Goal: Navigation & Orientation: Find specific page/section

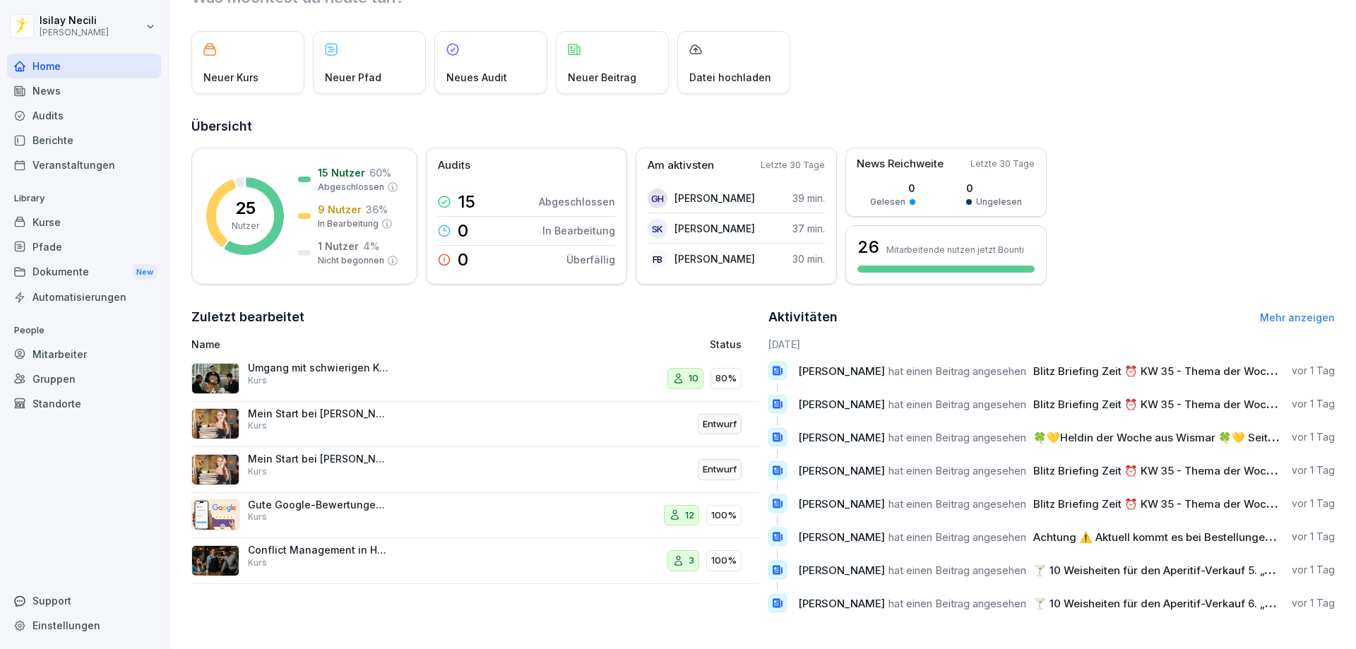
scroll to position [73, 0]
click at [61, 74] on div "Home" at bounding box center [84, 66] width 154 height 25
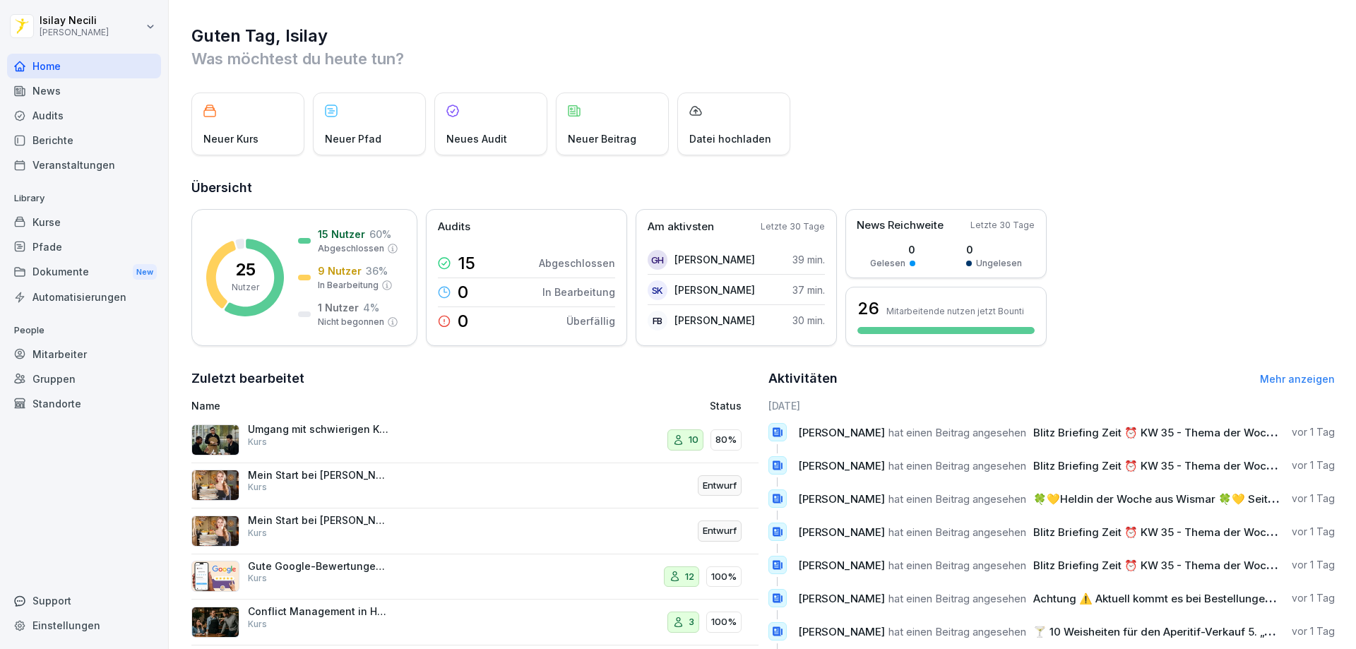
scroll to position [0, 0]
click at [247, 279] on p "25" at bounding box center [245, 270] width 20 height 17
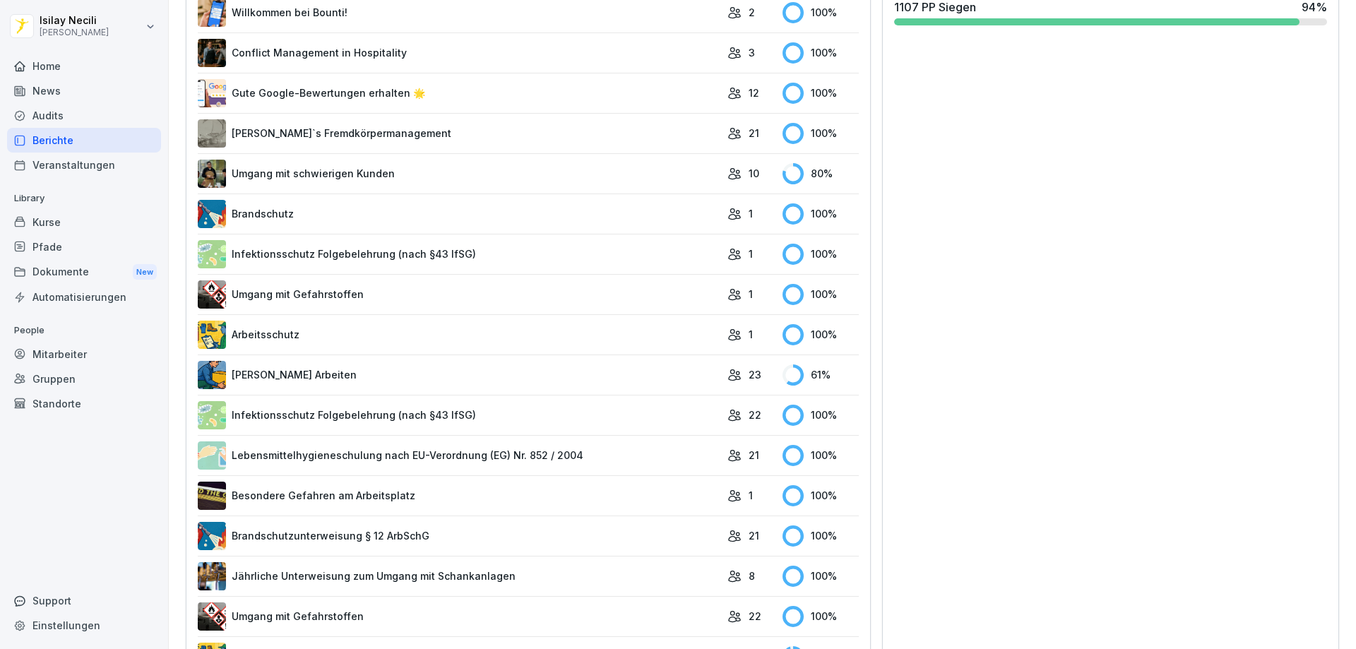
scroll to position [535, 0]
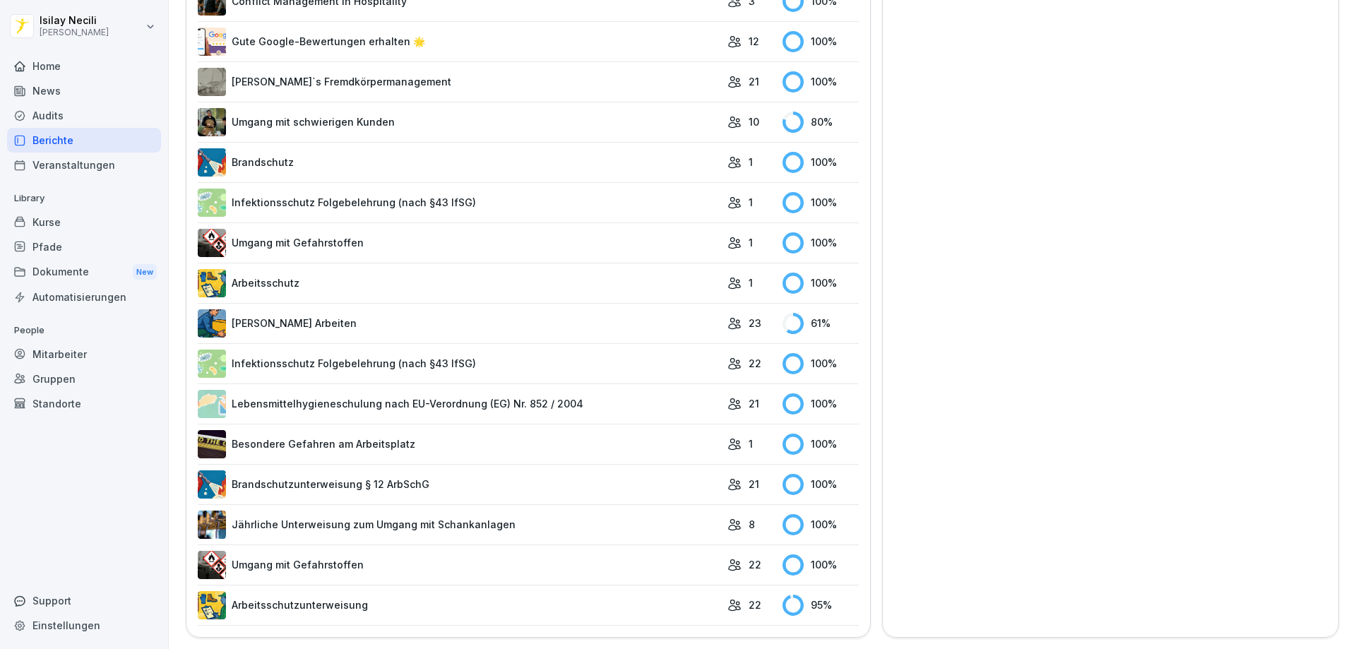
click at [329, 596] on link "Arbeitsschutzunterweisung" at bounding box center [459, 605] width 522 height 28
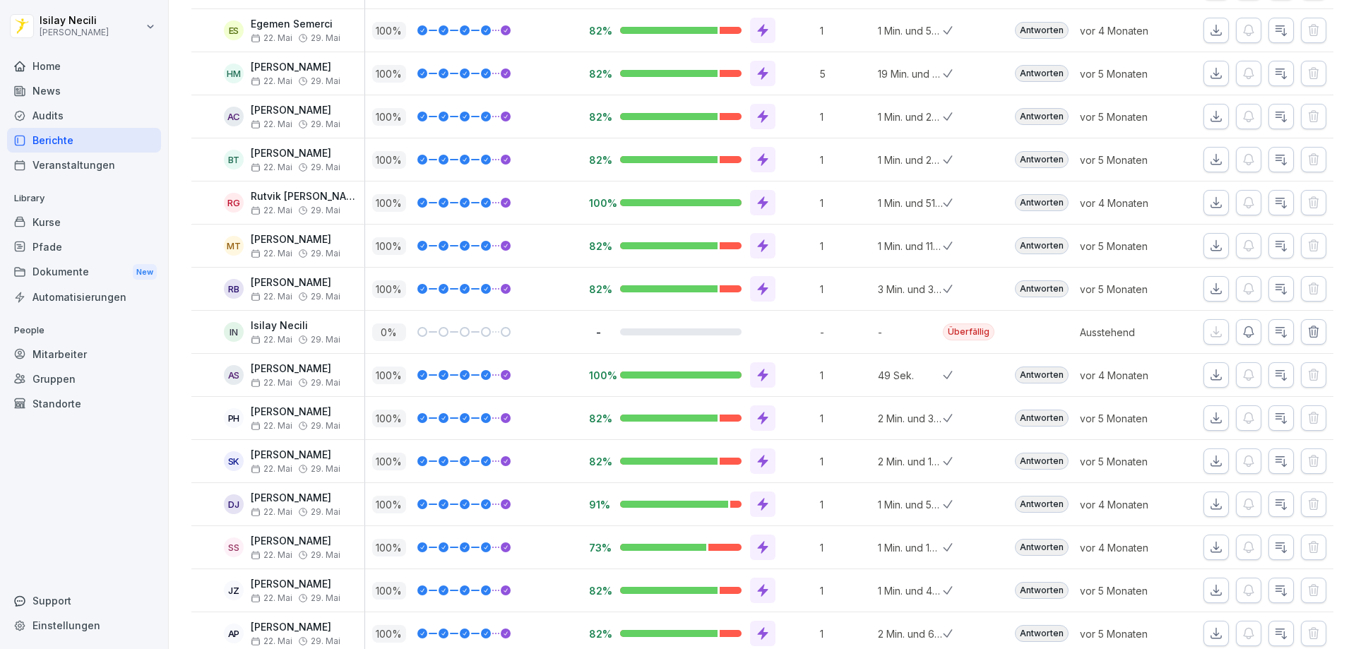
scroll to position [604, 0]
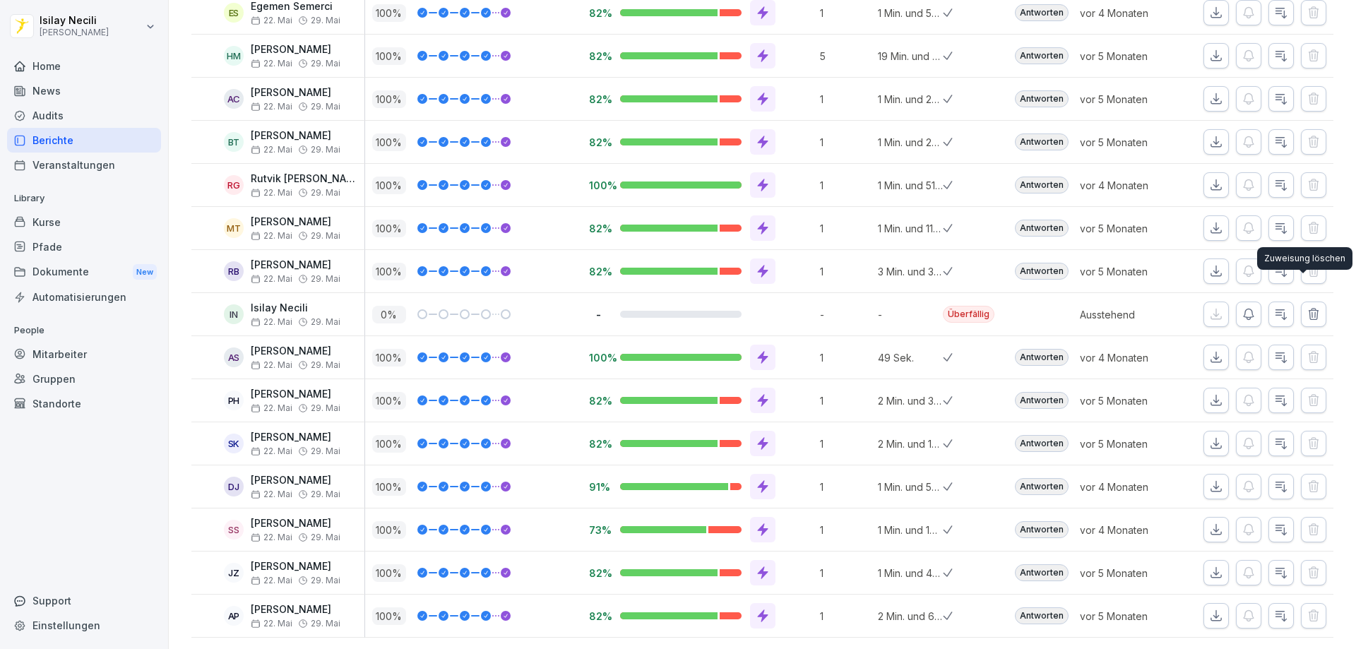
click at [1306, 307] on icon "button" at bounding box center [1313, 314] width 14 height 14
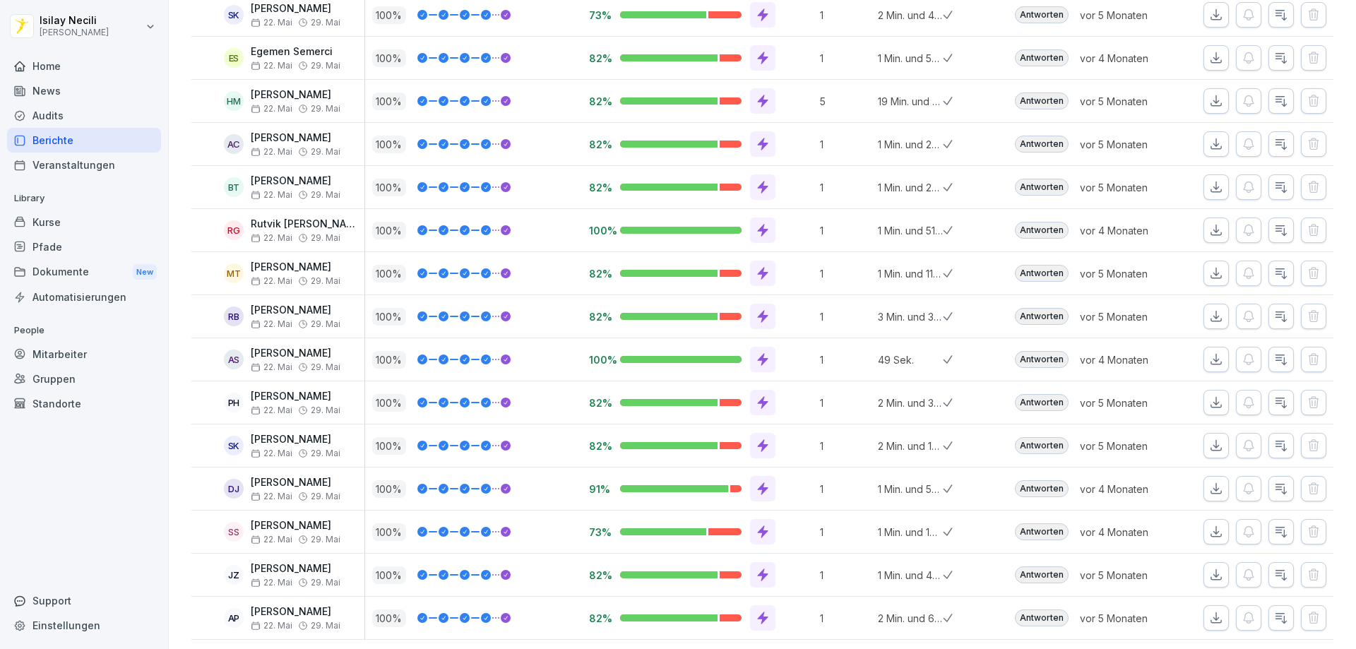
scroll to position [561, 0]
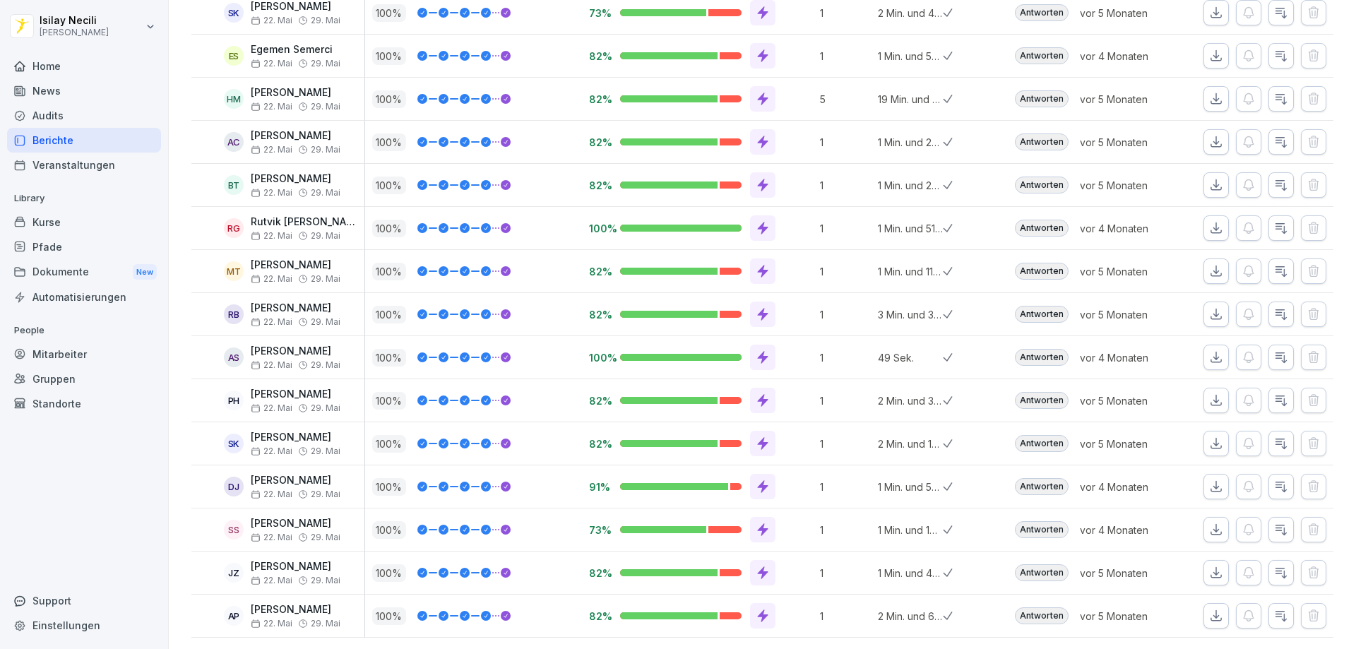
click at [62, 67] on div "Home" at bounding box center [84, 66] width 154 height 25
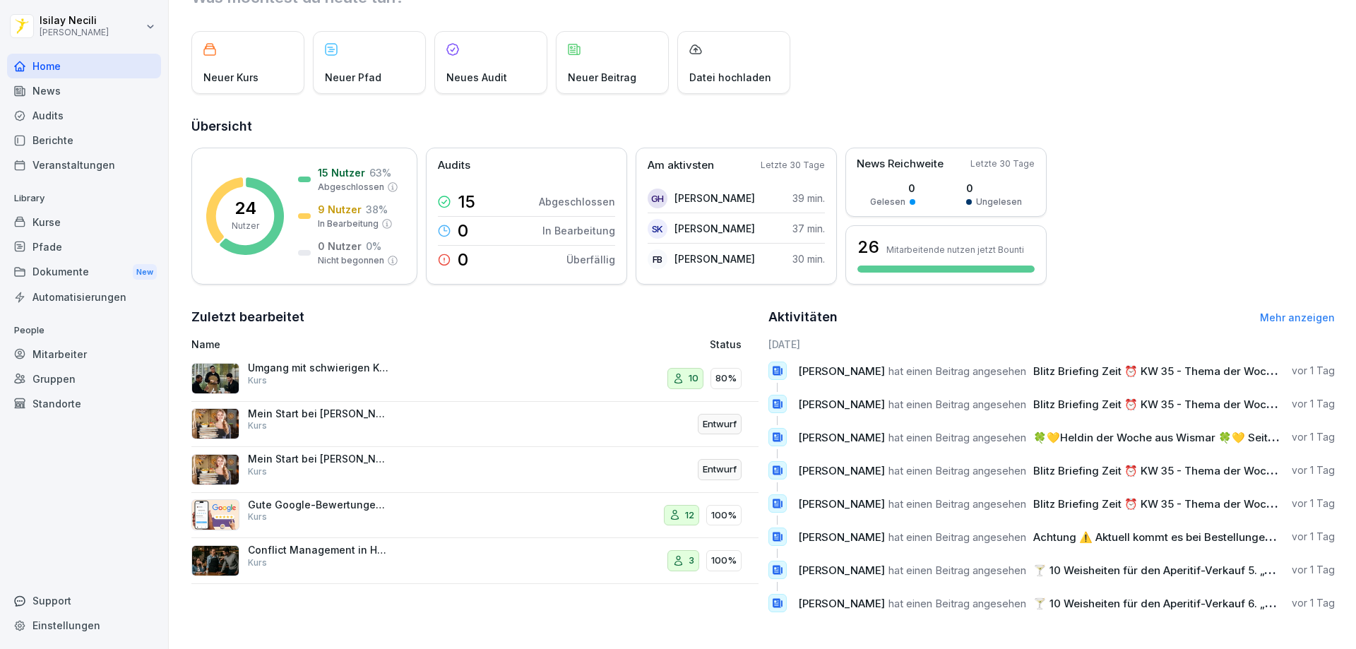
scroll to position [73, 0]
click at [314, 498] on p "Gute Google-Bewertungen erhalten 🌟" at bounding box center [318, 504] width 141 height 13
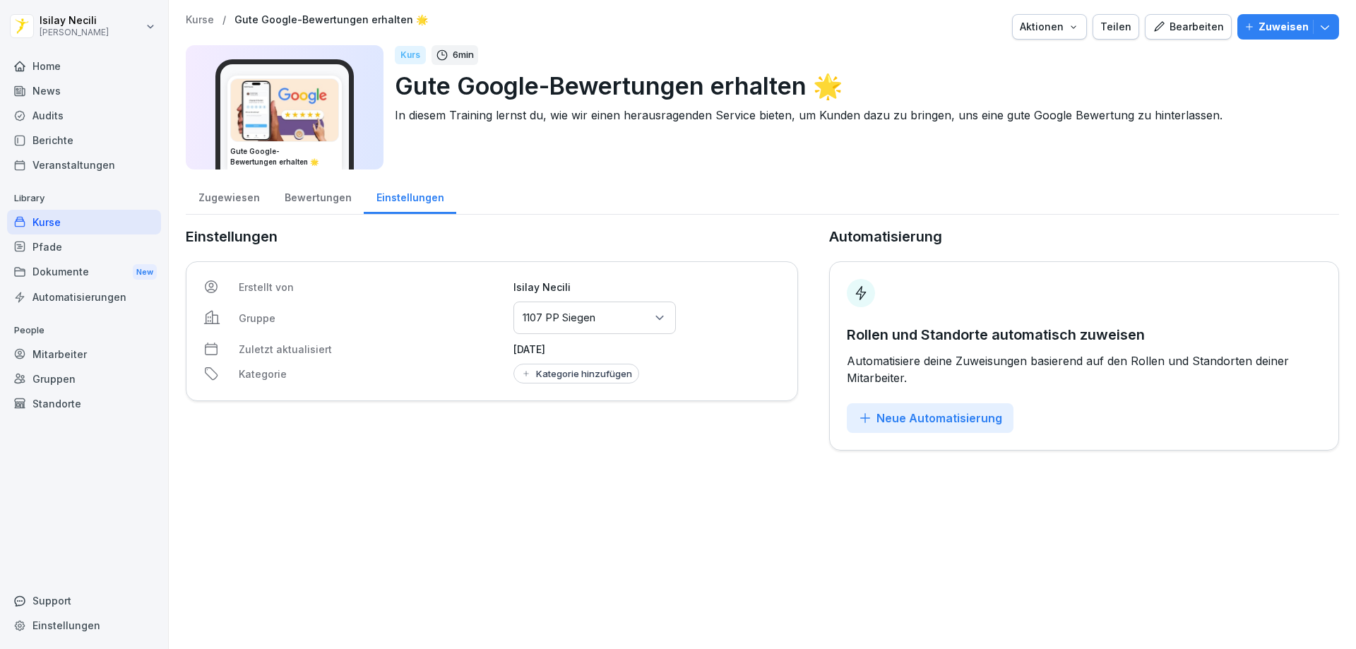
click at [325, 204] on div "Bewertungen" at bounding box center [318, 196] width 92 height 36
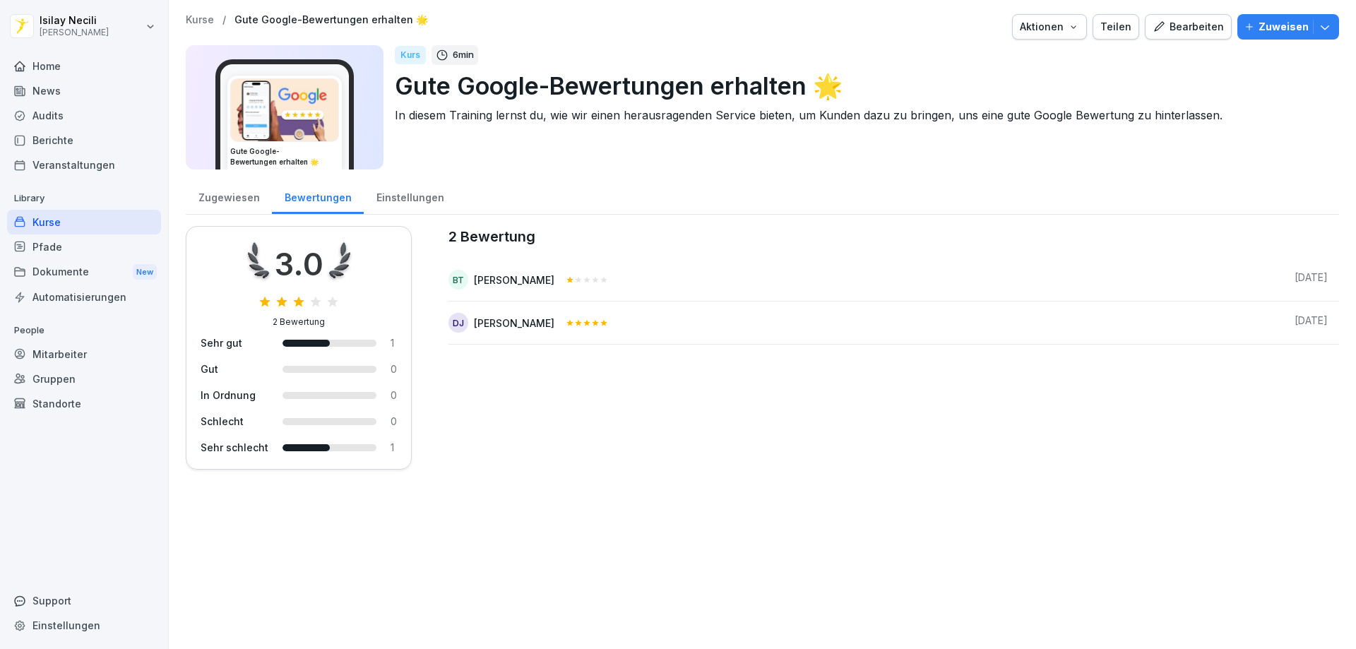
click at [232, 199] on div "Zugewiesen" at bounding box center [229, 196] width 86 height 36
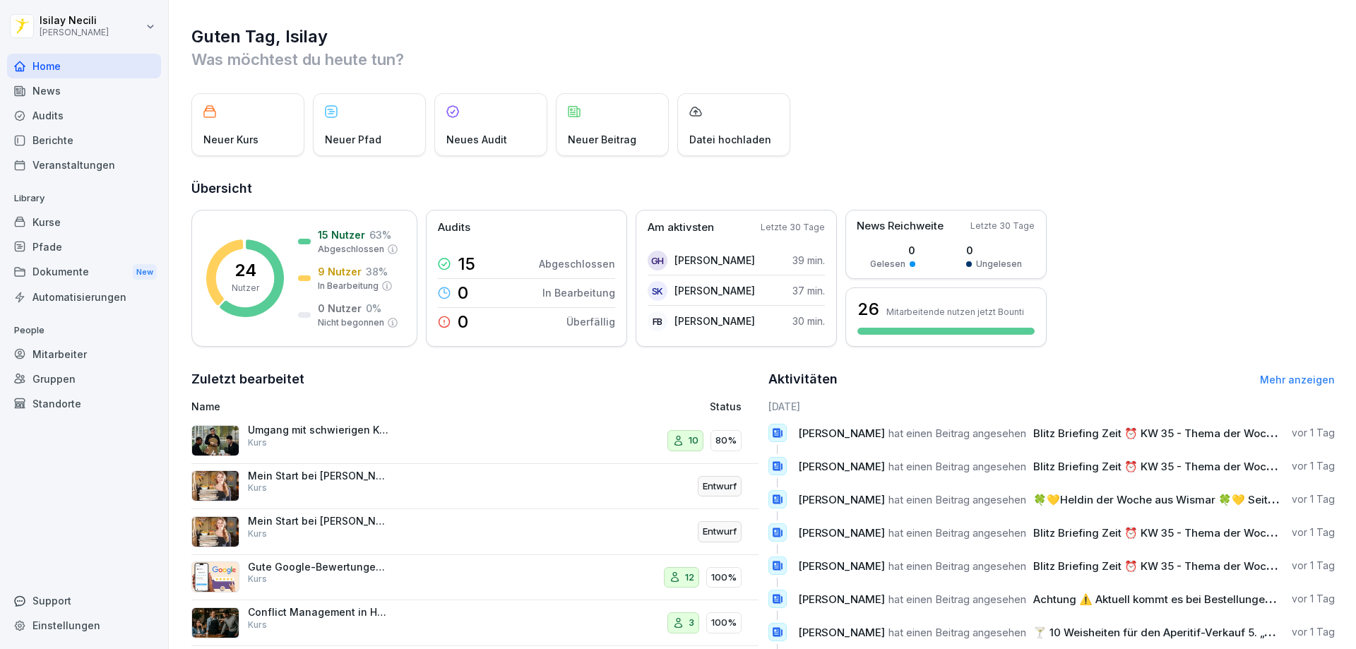
click at [47, 93] on div "News" at bounding box center [84, 90] width 154 height 25
